Goal: Task Accomplishment & Management: Manage account settings

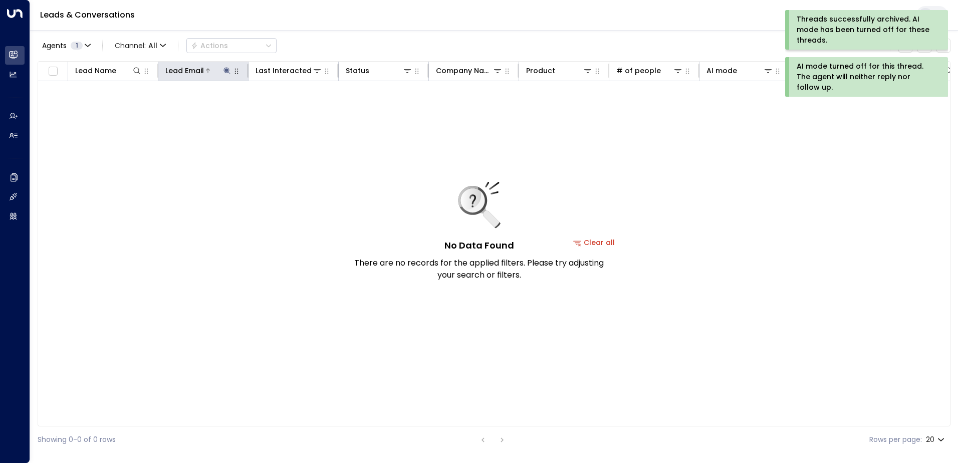
click at [226, 69] on icon at bounding box center [226, 70] width 7 height 7
click at [289, 107] on icon "button" at bounding box center [290, 107] width 7 height 7
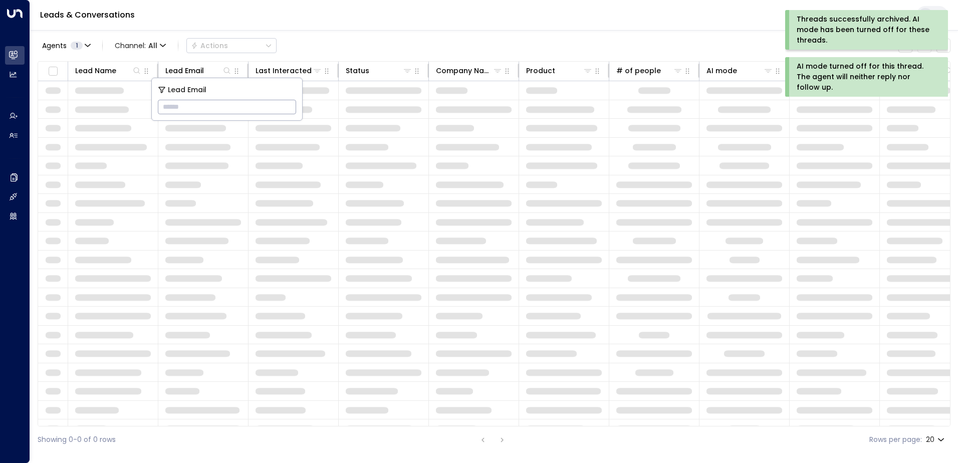
type input "**********"
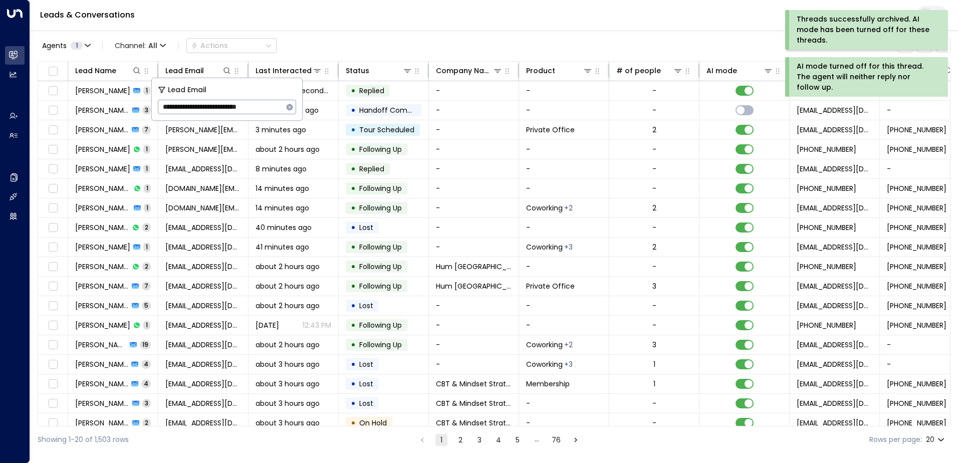
click at [847, 68] on div "AI mode turned off for this thread. The agent will neither reply nor follow up." at bounding box center [866, 77] width 138 height 32
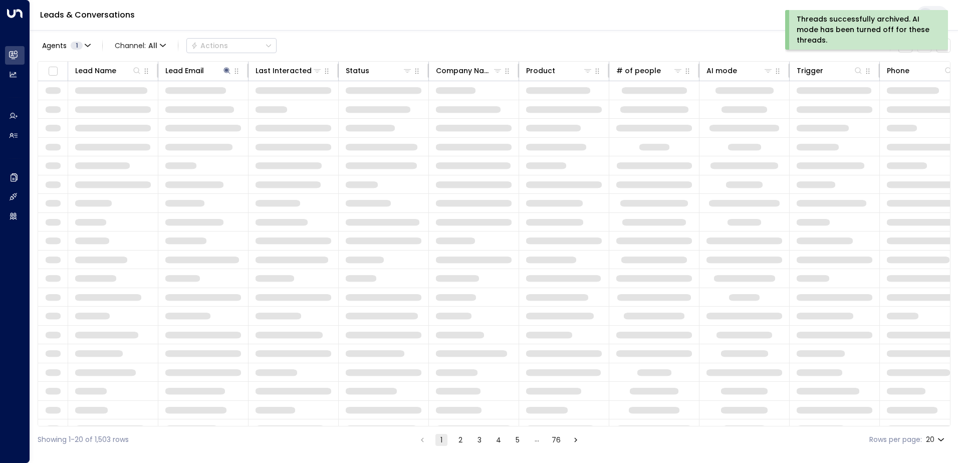
click at [845, 33] on div "Threads successfully archived. AI mode has been turned off for these threads." at bounding box center [866, 30] width 138 height 32
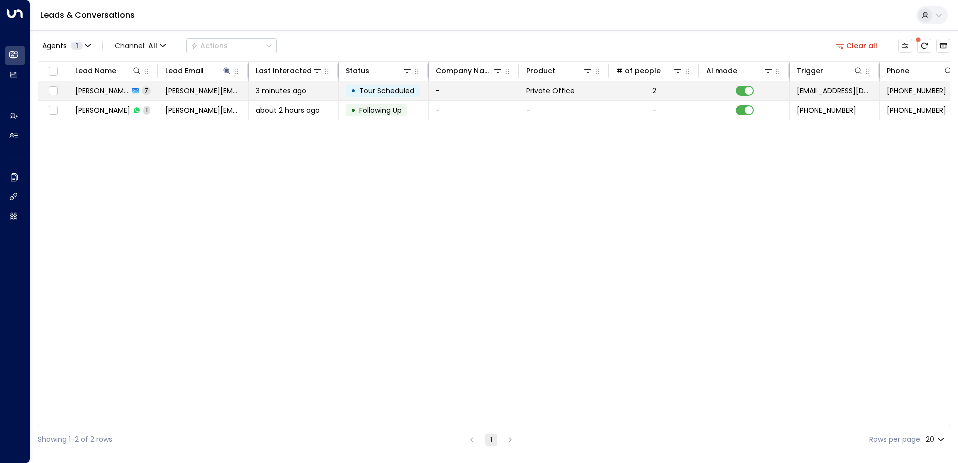
click at [382, 91] on span "Tour Scheduled" at bounding box center [386, 91] width 55 height 10
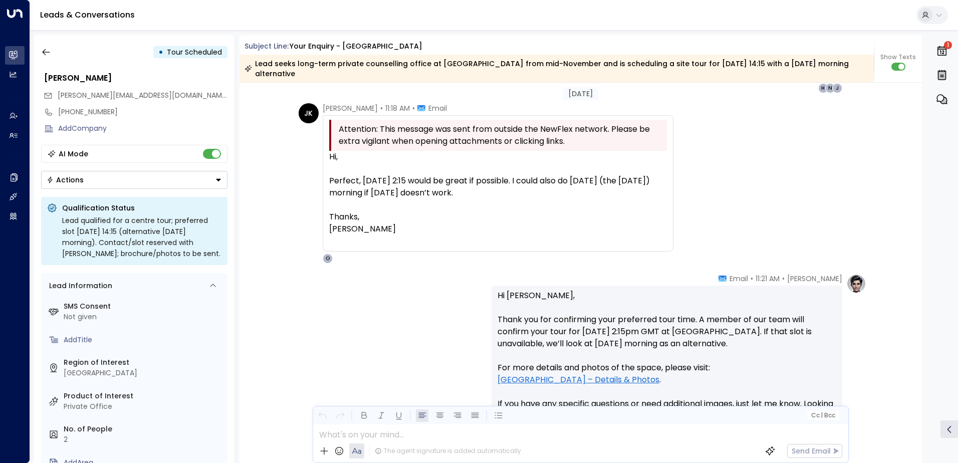
scroll to position [1688, 0]
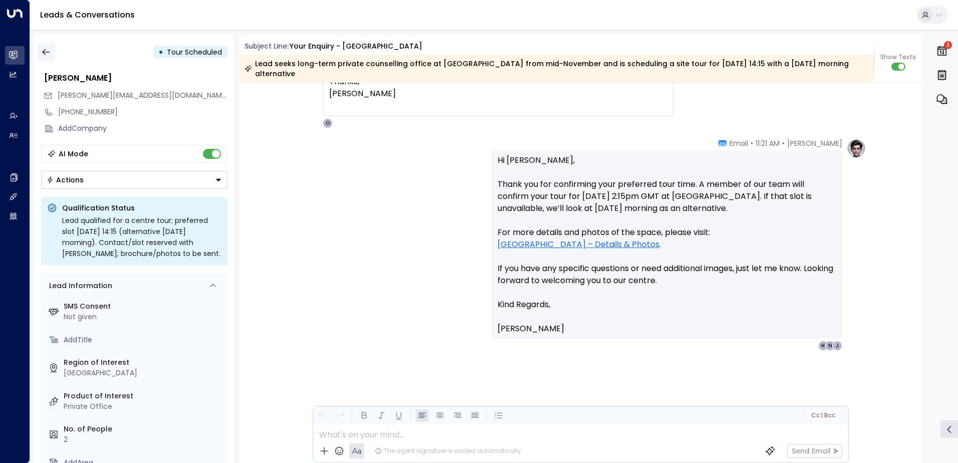
click at [46, 56] on icon "button" at bounding box center [46, 52] width 10 height 10
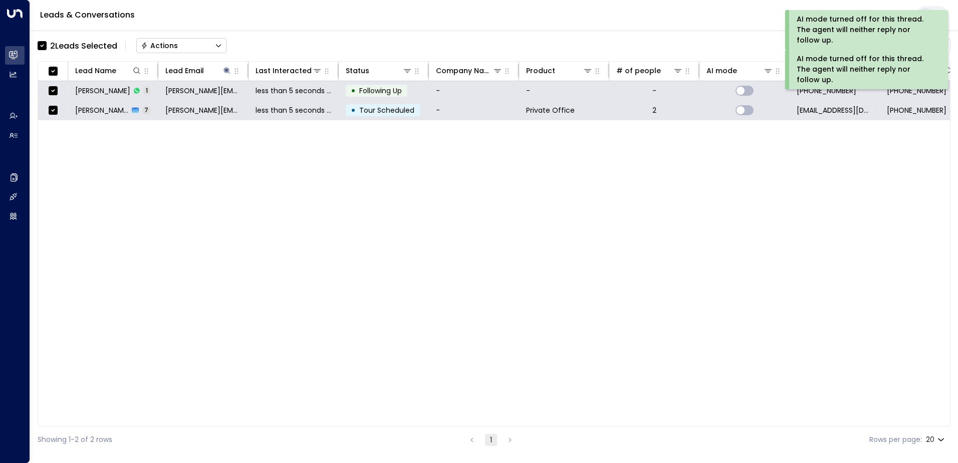
click at [171, 47] on div "Actions" at bounding box center [159, 45] width 37 height 9
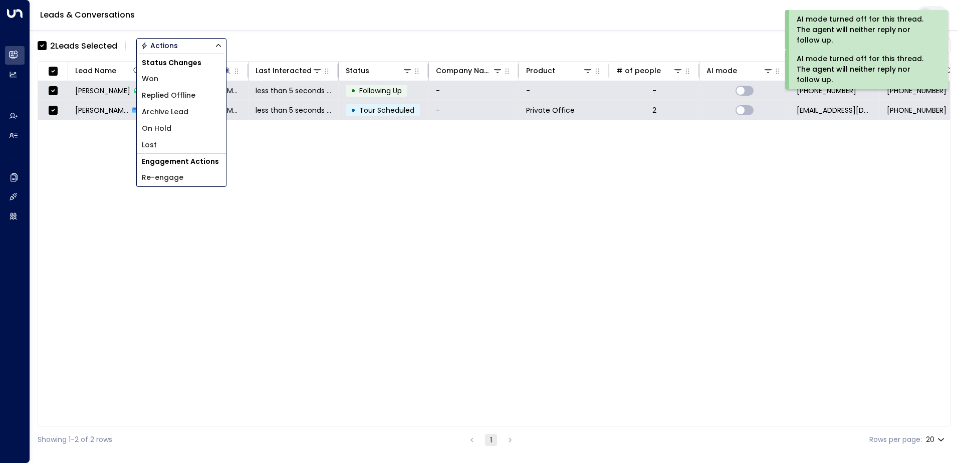
click at [170, 112] on span "Archive Lead" at bounding box center [165, 112] width 47 height 11
